Goal: Contribute content: Add original content to the website for others to see

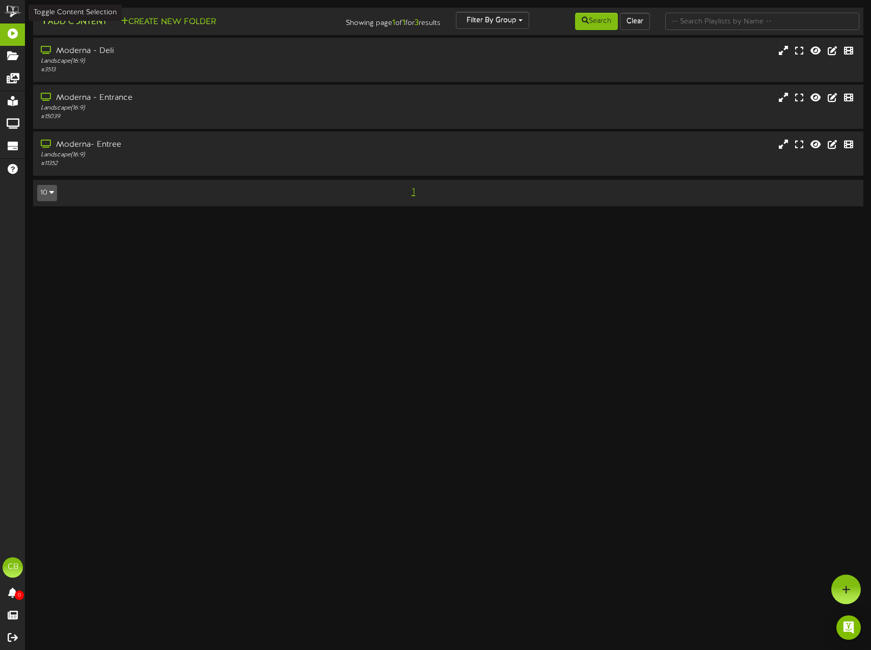
click at [87, 23] on button "Add Content" at bounding box center [73, 22] width 73 height 13
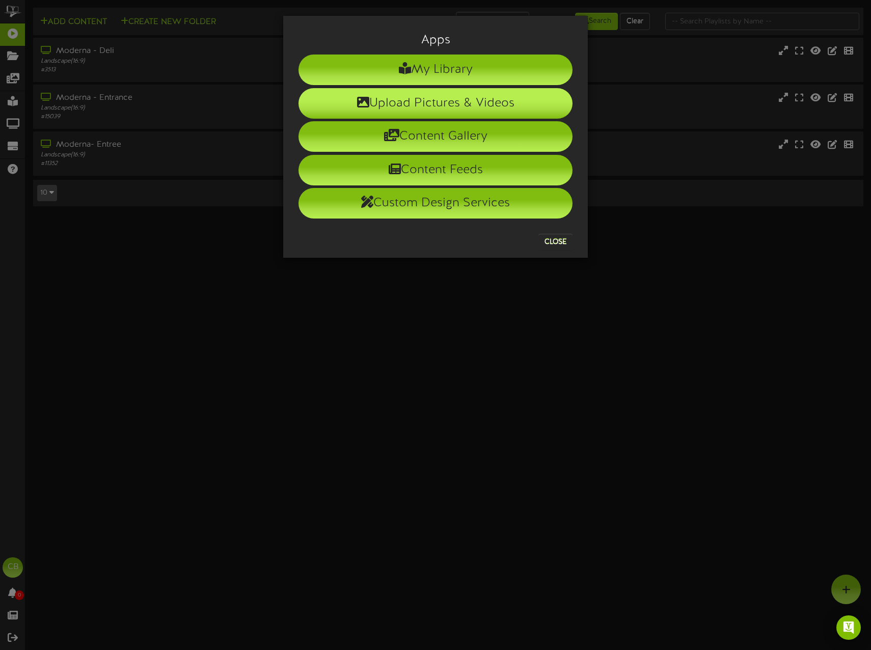
click at [415, 105] on li "Upload Pictures & Videos" at bounding box center [436, 103] width 274 height 31
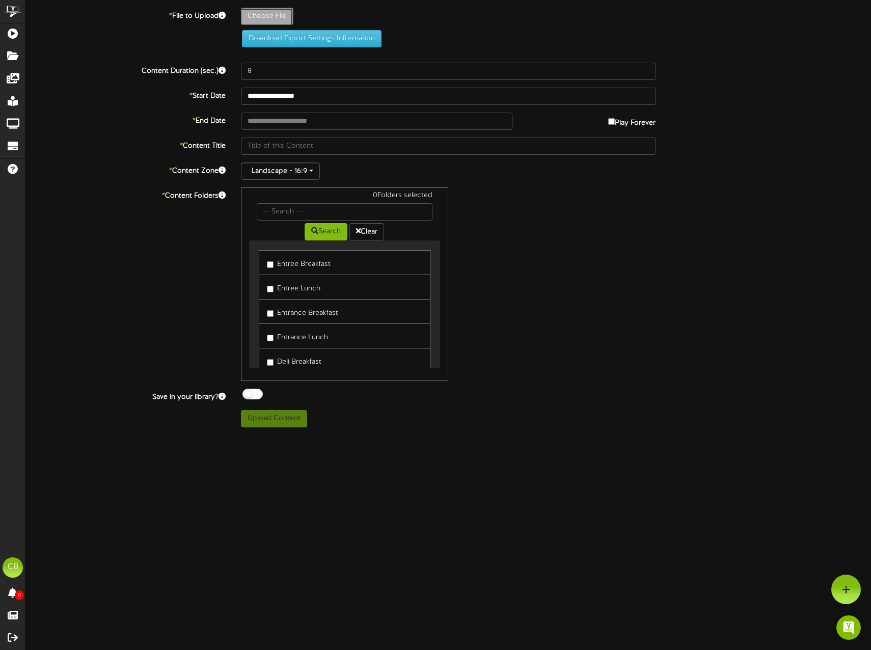
type input "**********"
type input "WeeklyPanini"
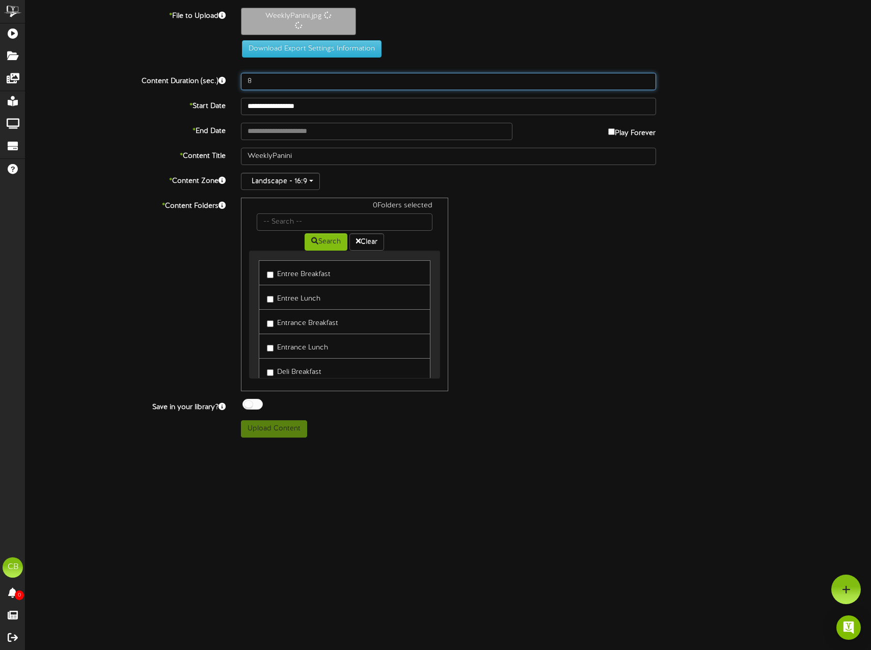
drag, startPoint x: 293, startPoint y: 88, endPoint x: 219, endPoint y: 84, distance: 73.5
click at [220, 84] on div "Content Duration (sec.) 8" at bounding box center [448, 81] width 861 height 17
type input "15"
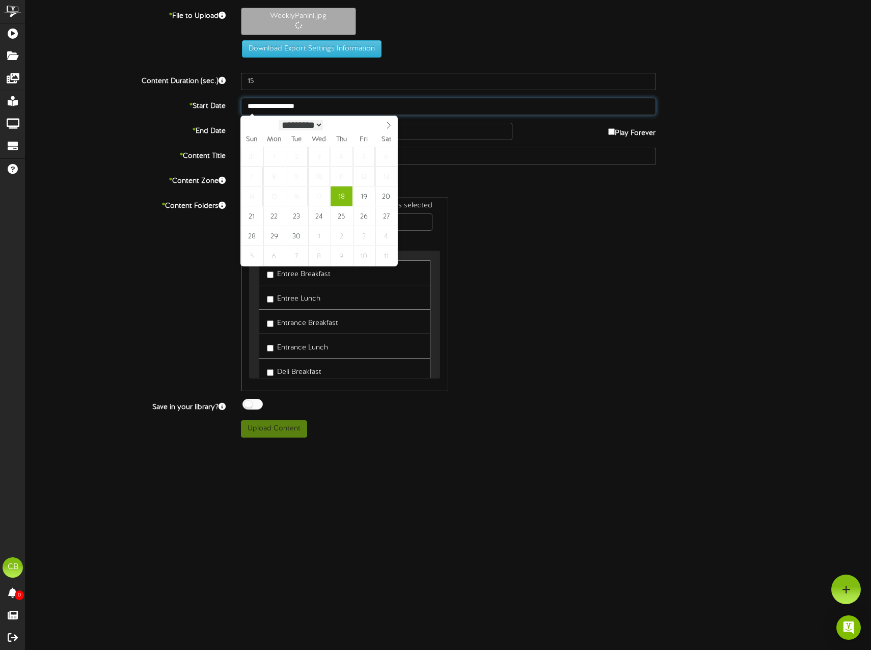
click at [273, 112] on input "**********" at bounding box center [448, 106] width 415 height 17
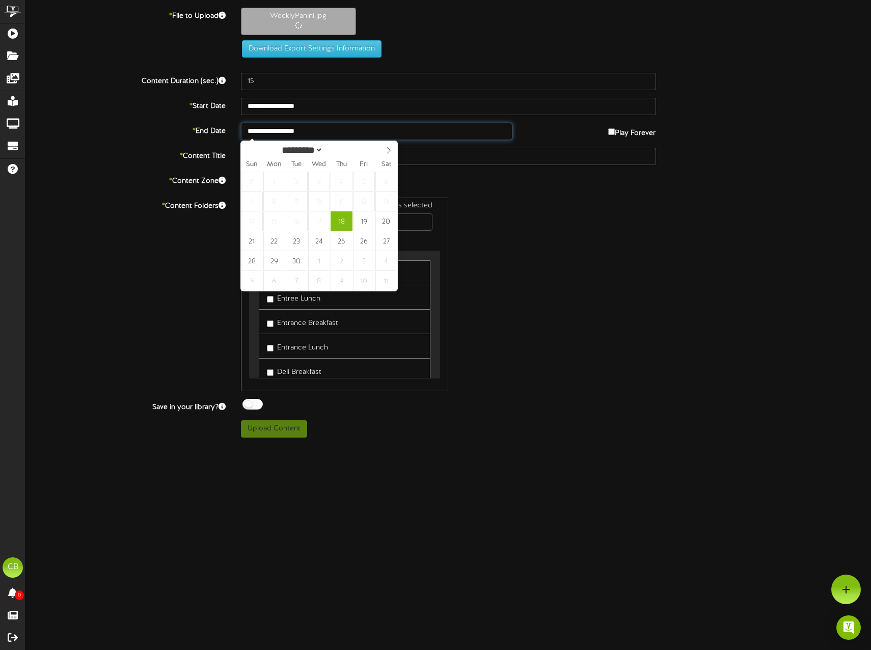
drag, startPoint x: 319, startPoint y: 131, endPoint x: 336, endPoint y: 144, distance: 20.8
click at [320, 131] on input "**********" at bounding box center [377, 131] width 272 height 17
type input "**********"
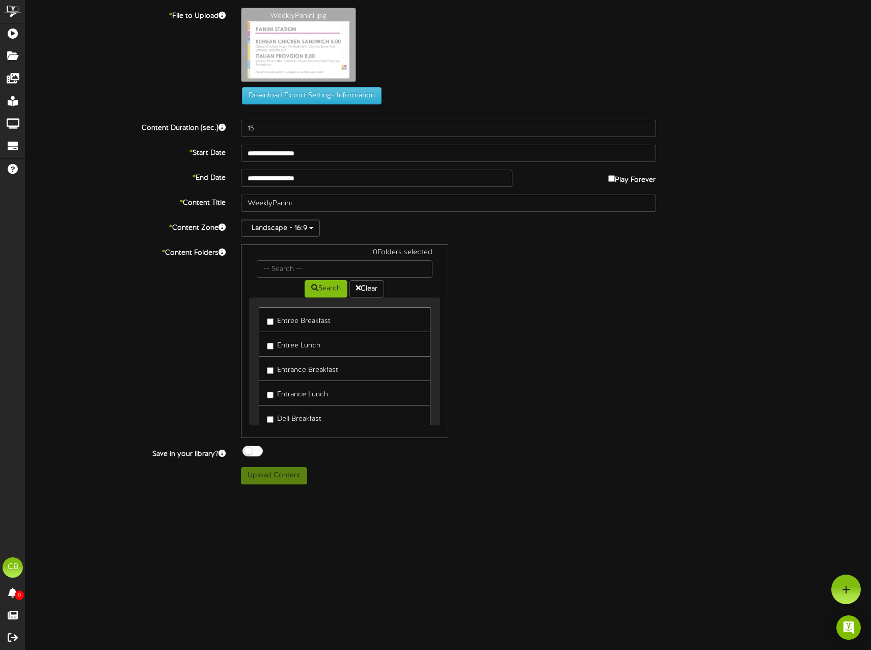
click at [304, 347] on label "Entree Lunch" at bounding box center [294, 344] width 54 height 14
click at [293, 395] on label "Entrance Lunch" at bounding box center [297, 393] width 61 height 14
click at [279, 473] on button "Upload Content" at bounding box center [274, 475] width 66 height 17
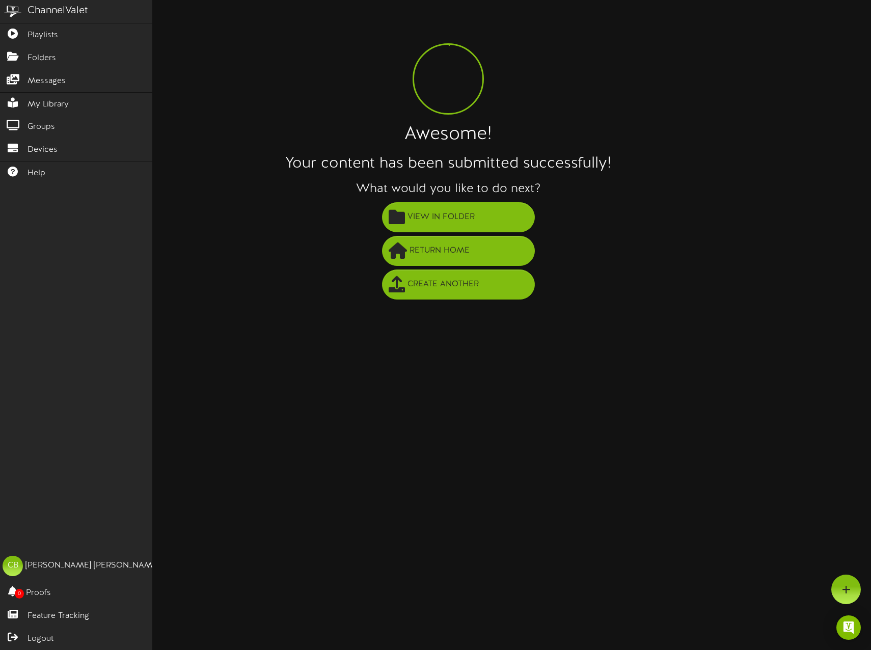
click at [20, 20] on img at bounding box center [12, 11] width 25 height 23
click at [43, 44] on link "Playlists" at bounding box center [76, 34] width 152 height 23
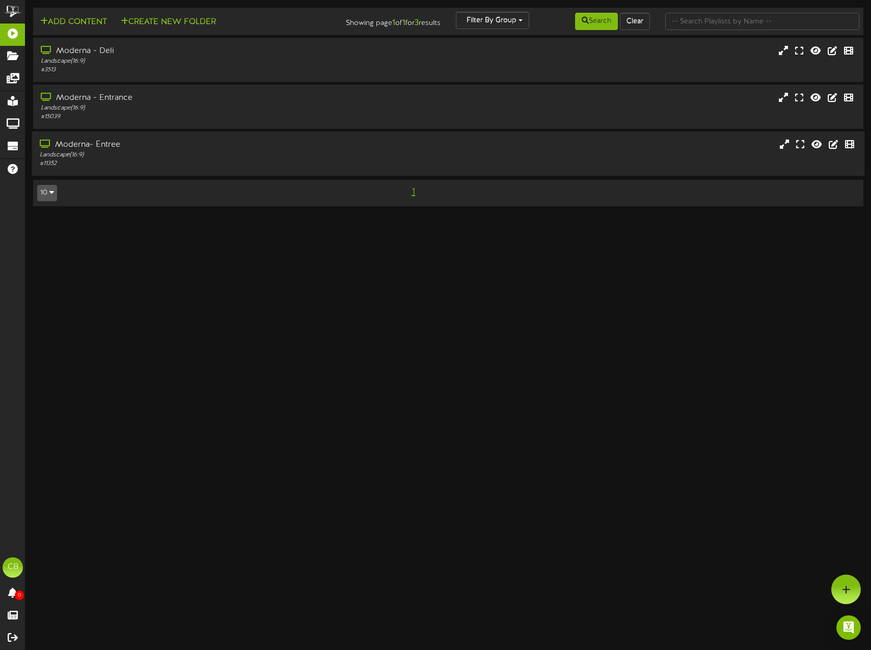
click at [130, 143] on div "Moderna- Entree" at bounding box center [206, 145] width 332 height 12
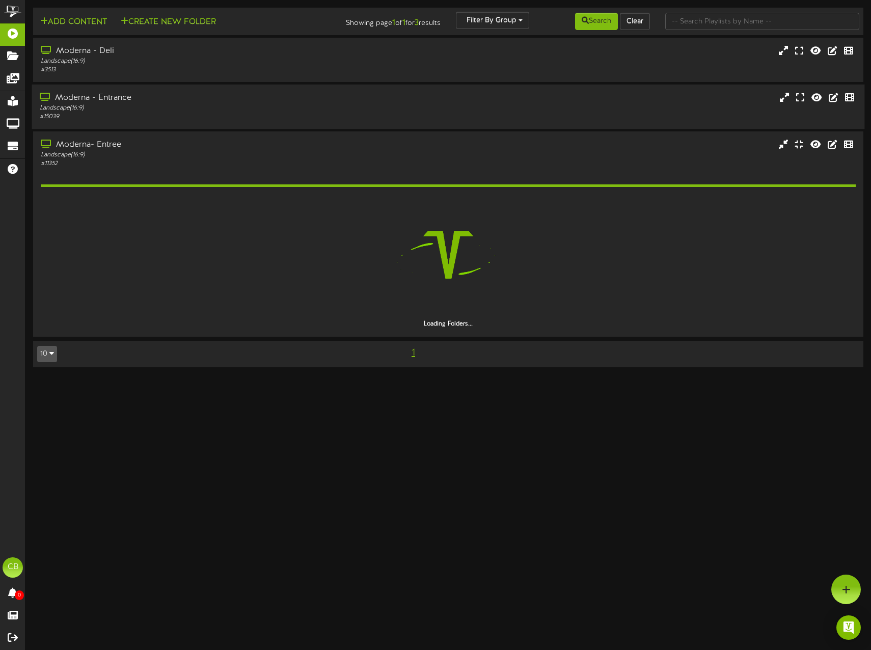
click at [150, 107] on div "Landscape ( 16:9 )" at bounding box center [206, 108] width 332 height 9
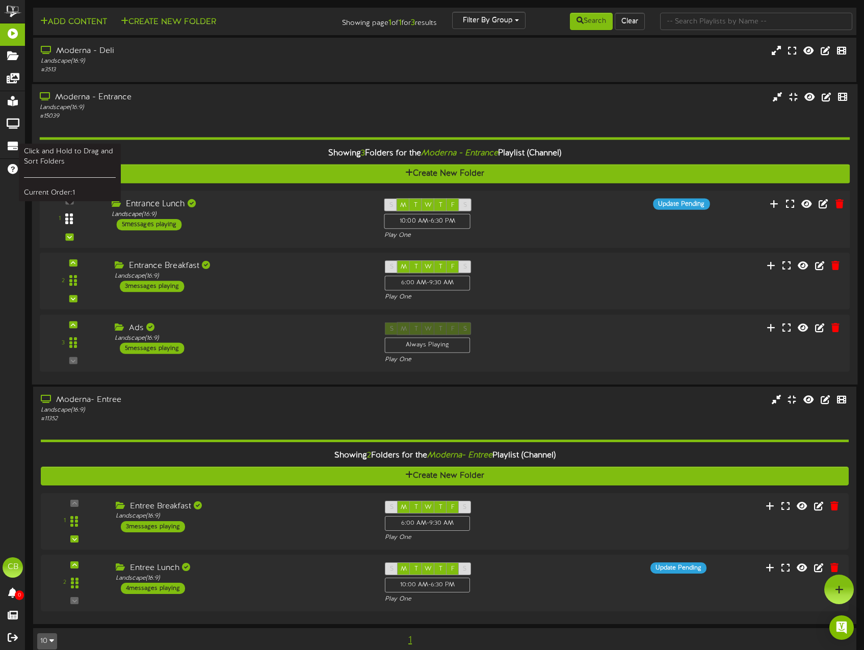
click at [76, 222] on div at bounding box center [69, 219] width 23 height 26
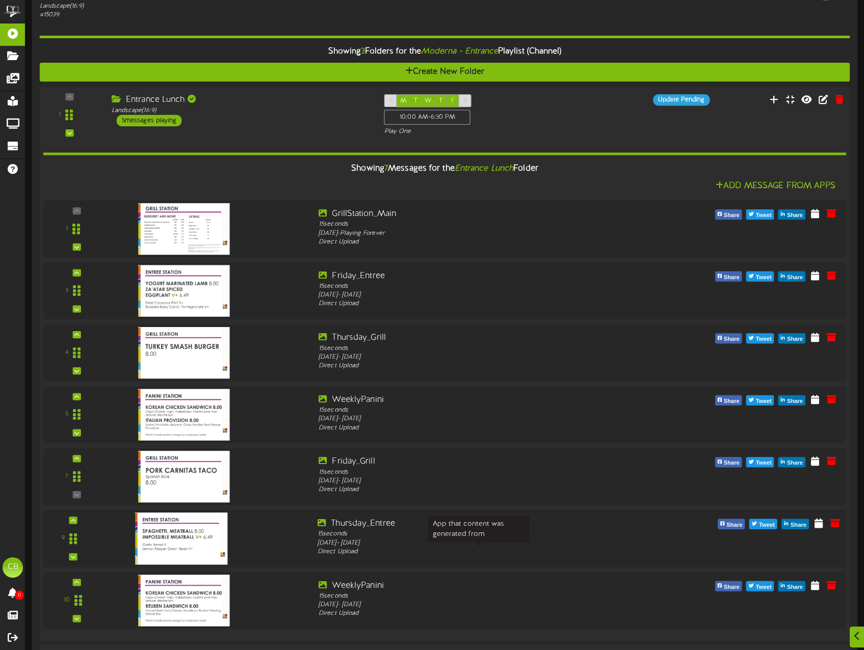
scroll to position [102, 0]
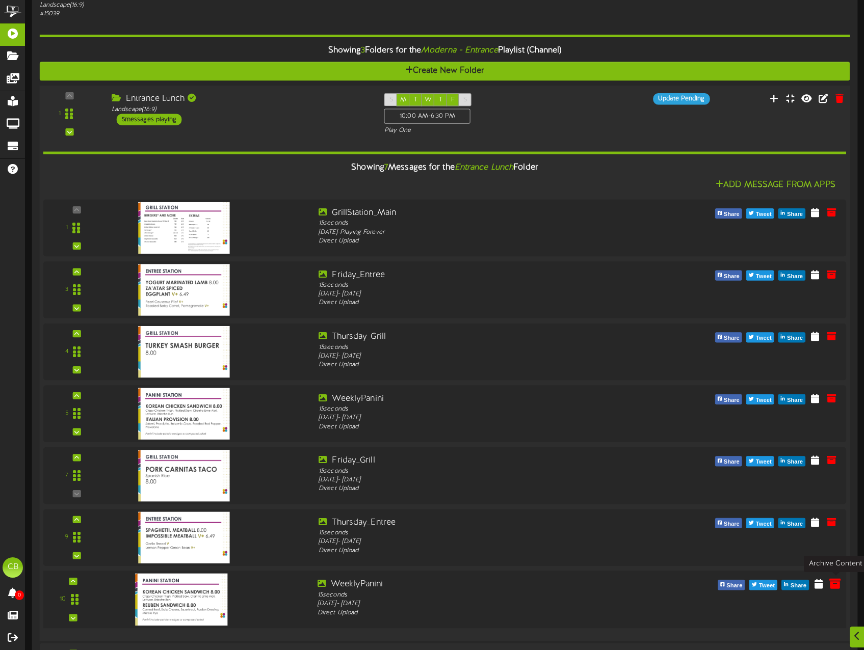
click at [830, 584] on icon at bounding box center [834, 583] width 11 height 11
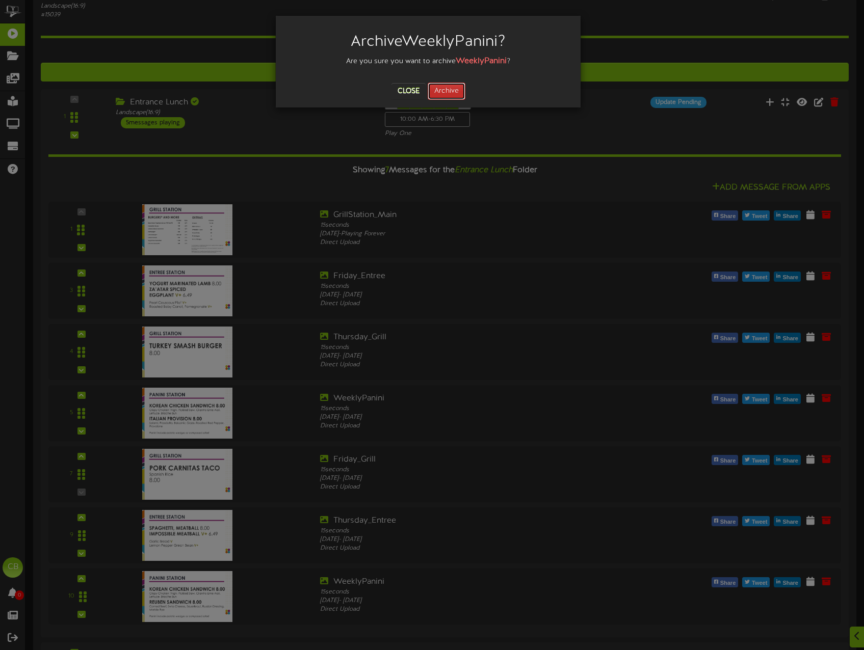
click at [448, 89] on button "Archive" at bounding box center [447, 91] width 38 height 17
